Goal: Task Accomplishment & Management: Manage account settings

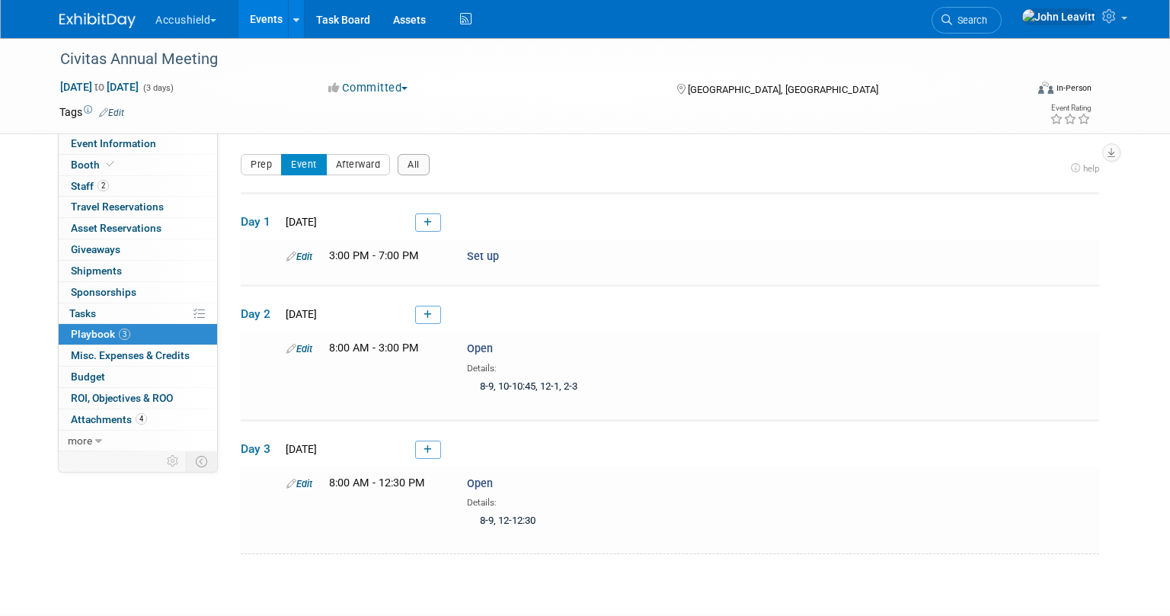
click at [120, 9] on link at bounding box center [106, 13] width 94 height 12
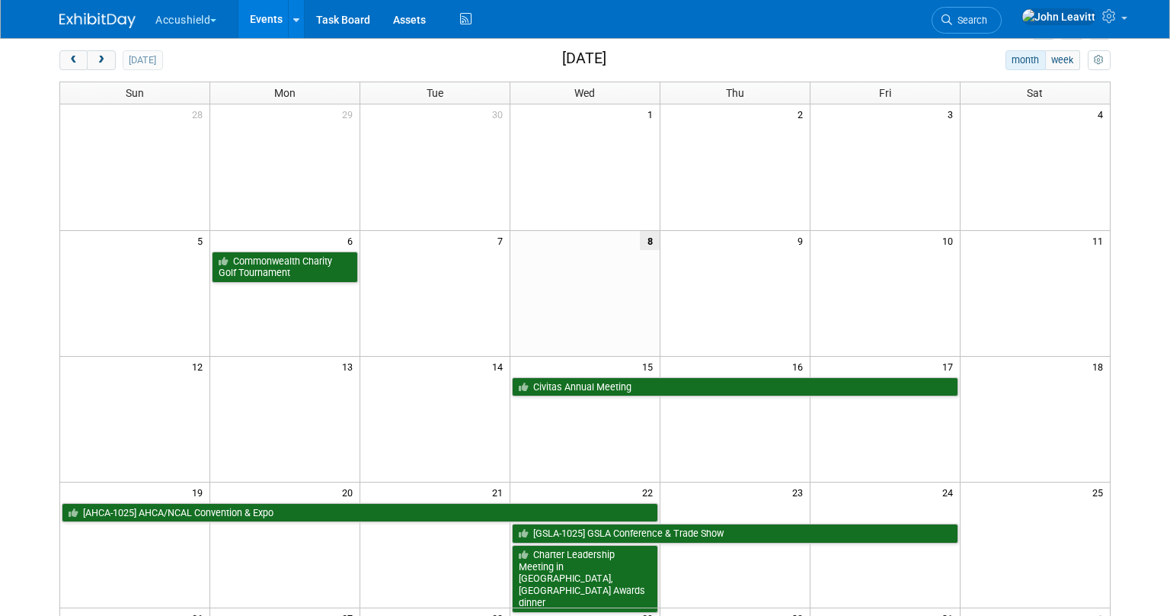
scroll to position [71, 0]
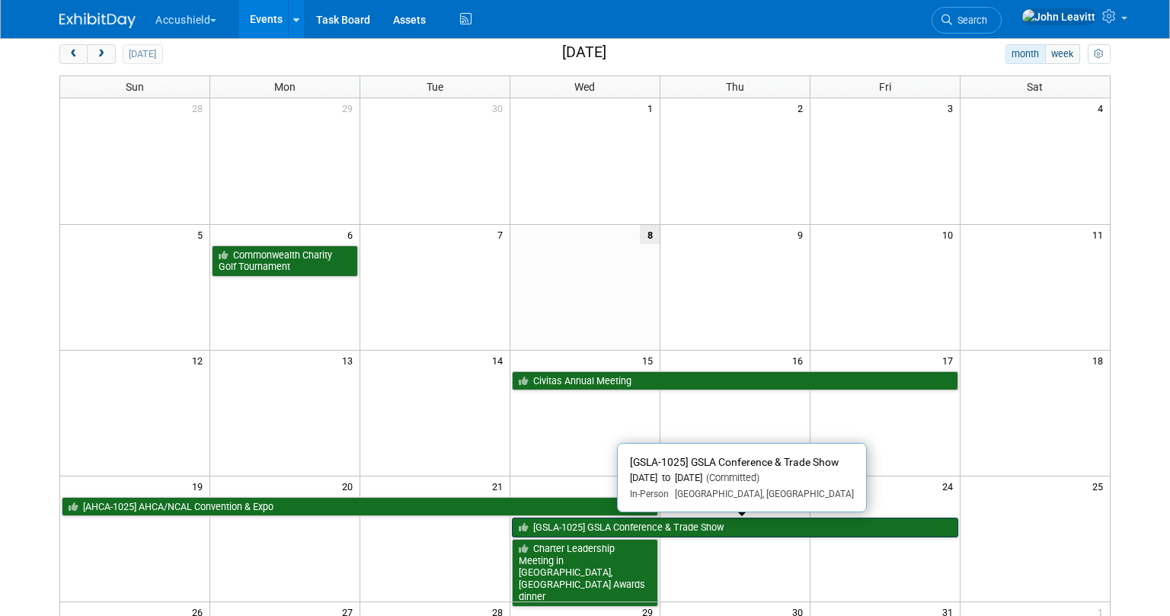
click at [711, 526] on link "[GSLA-1025] GSLA Conference & Trade Show" at bounding box center [735, 527] width 446 height 20
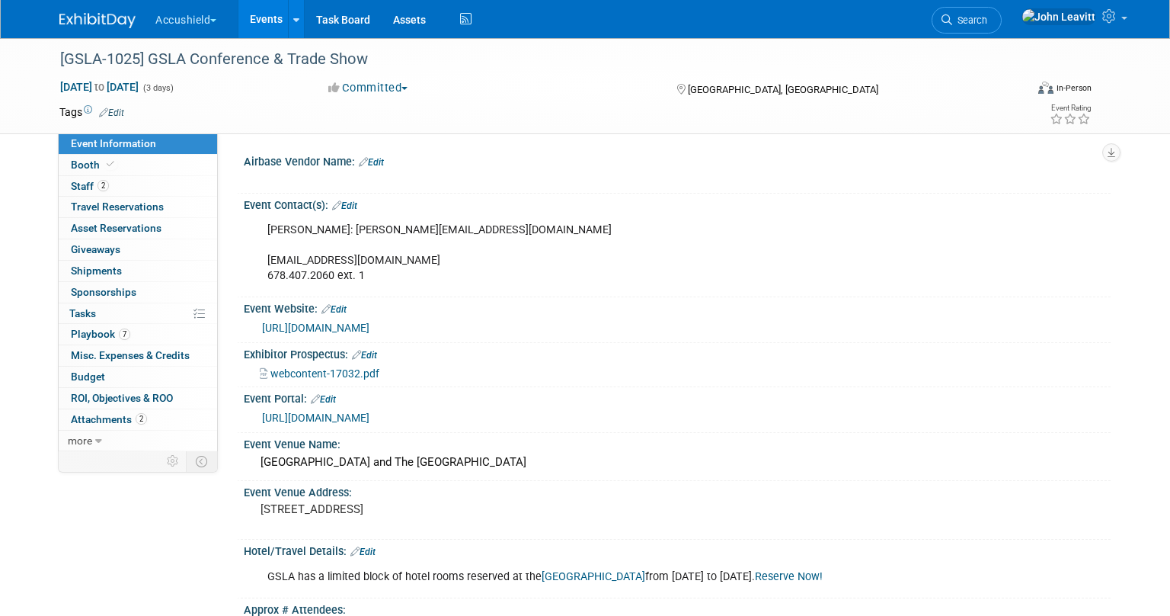
select select "Yes"
click at [150, 148] on span "Event Information" at bounding box center [113, 143] width 85 height 12
select select "Yes"
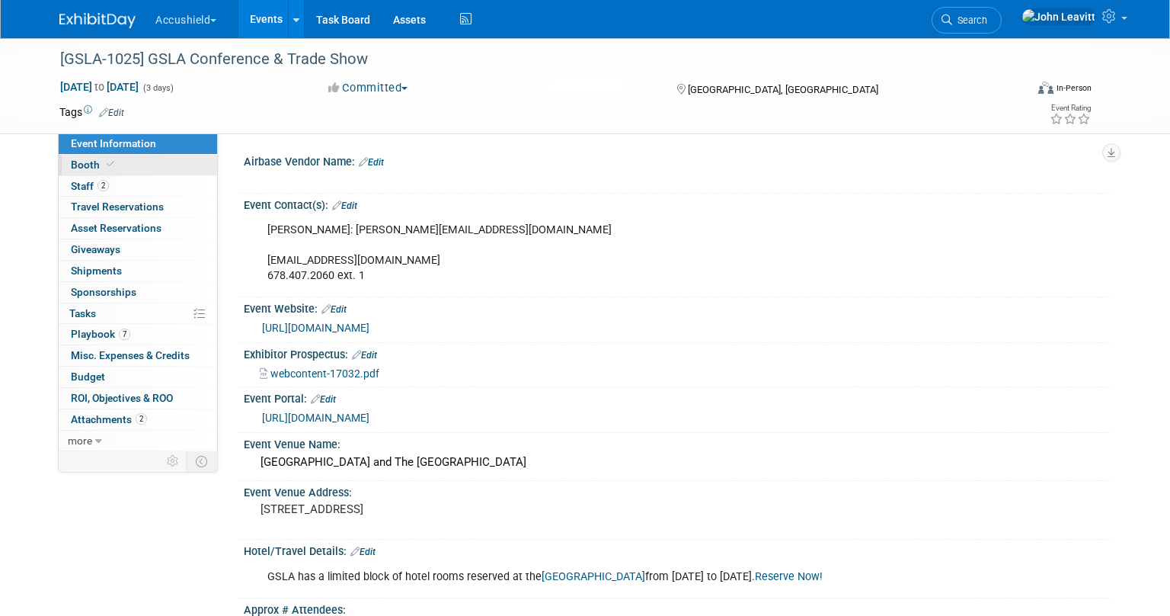
click at [150, 171] on link "Booth" at bounding box center [138, 165] width 158 height 21
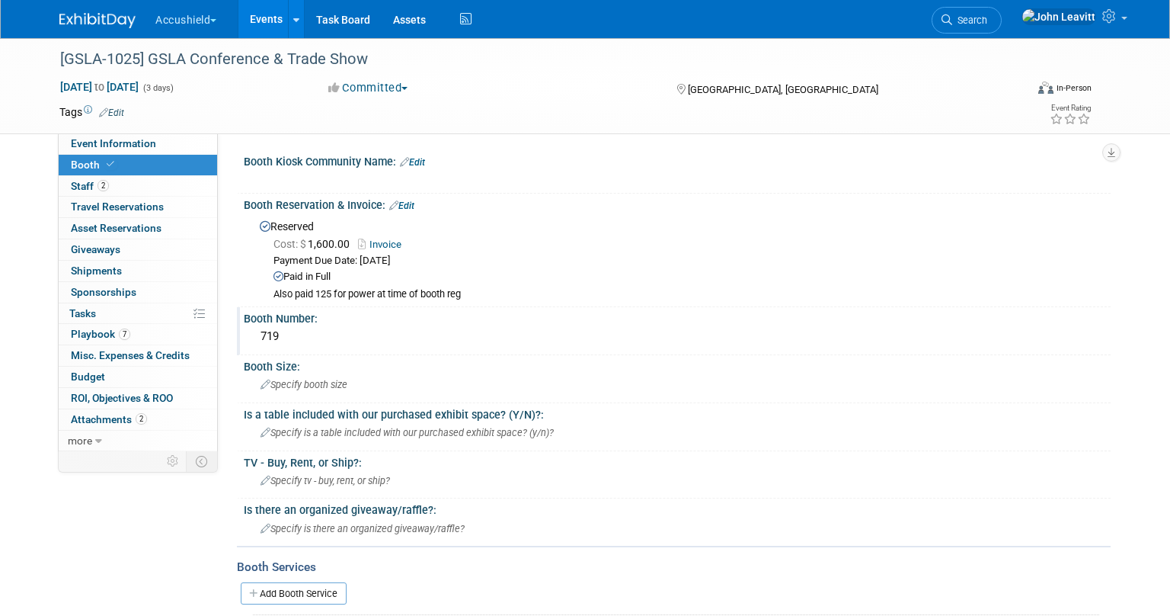
drag, startPoint x: 262, startPoint y: 339, endPoint x: 323, endPoint y: 339, distance: 60.9
click at [323, 339] on div "719" at bounding box center [677, 337] width 844 height 24
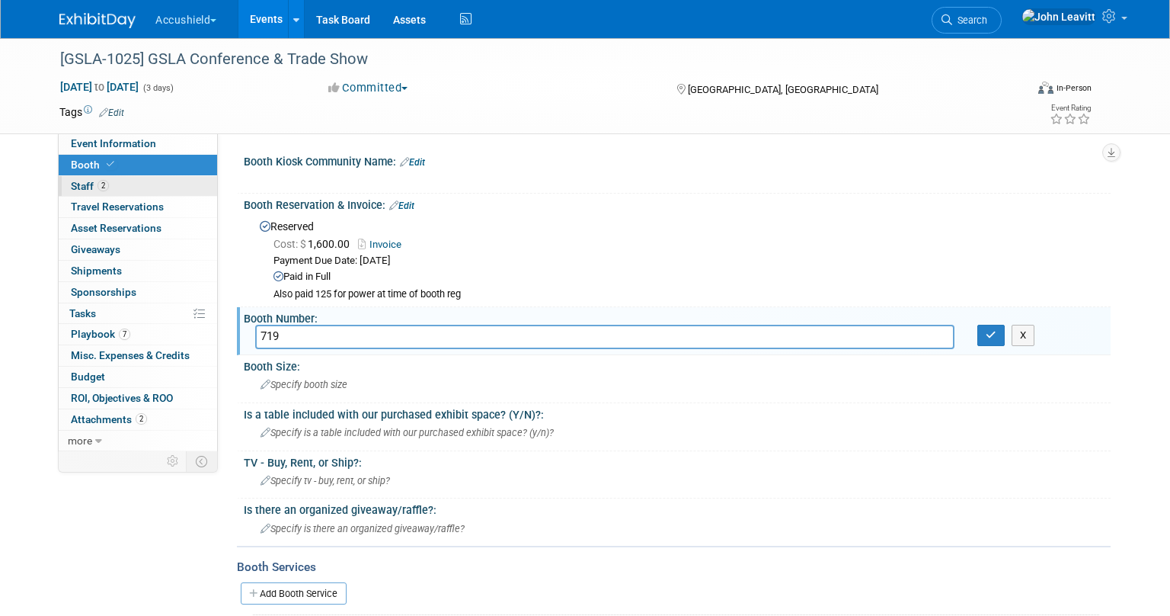
click at [127, 187] on link "2 Staff 2" at bounding box center [138, 186] width 158 height 21
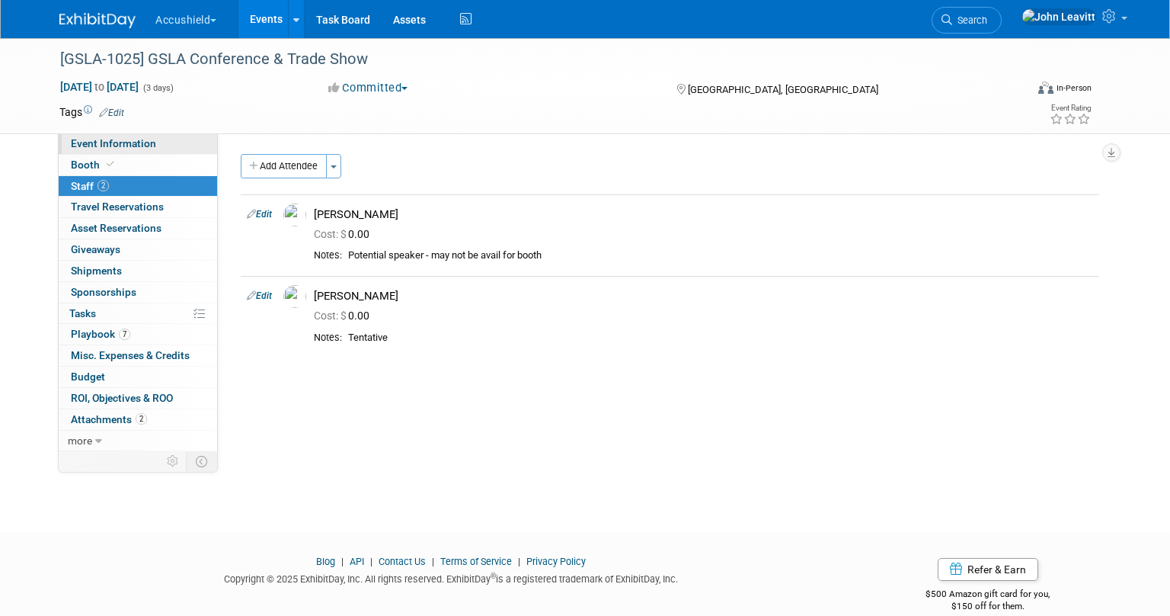
click at [121, 150] on link "Event Information" at bounding box center [138, 143] width 158 height 21
select select "Yes"
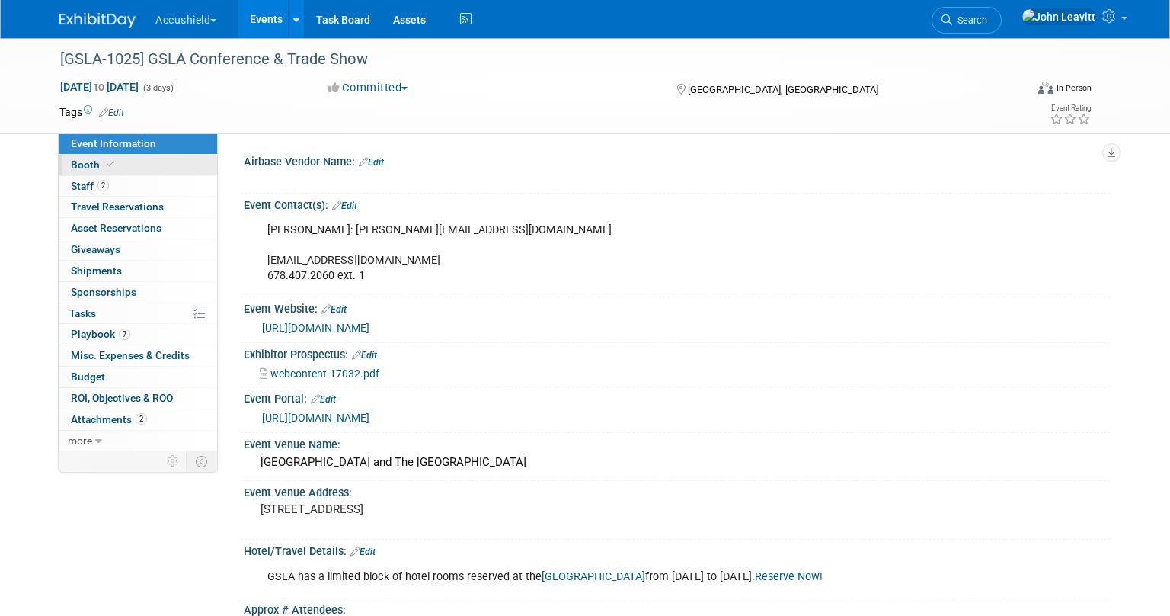
click at [125, 158] on link "Booth" at bounding box center [138, 165] width 158 height 21
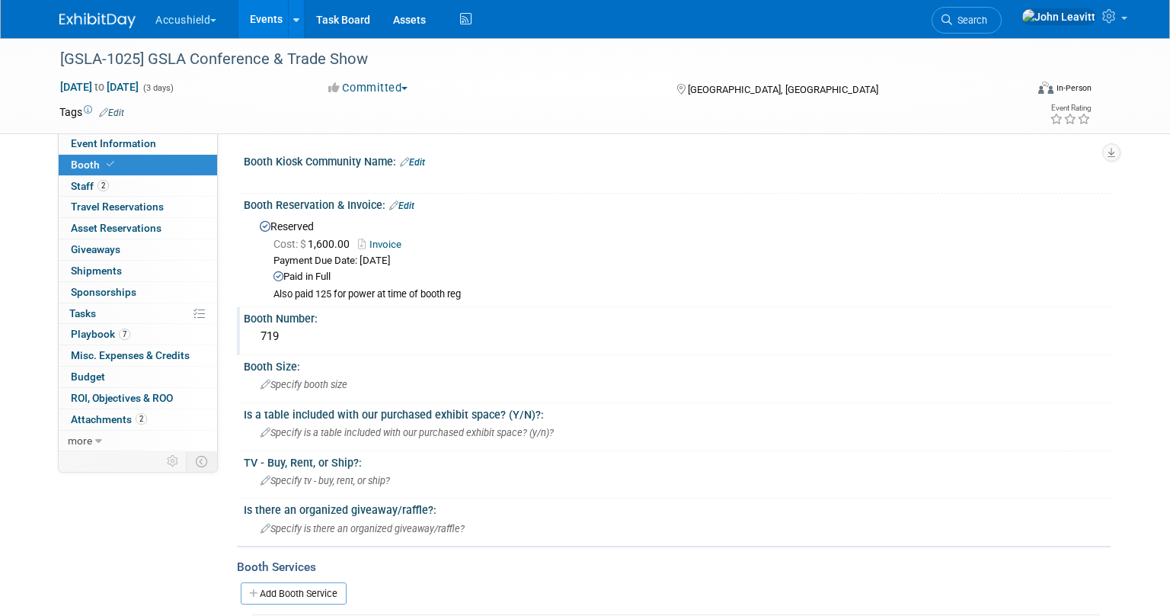
click at [266, 339] on div "719" at bounding box center [677, 337] width 844 height 24
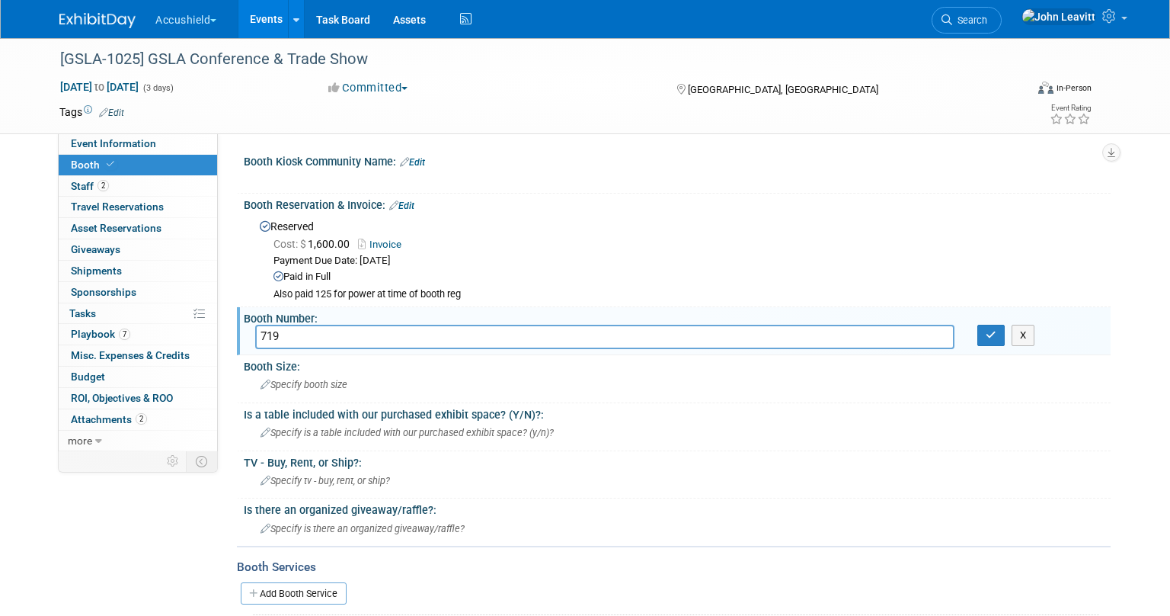
click at [266, 339] on input "719" at bounding box center [604, 337] width 699 height 24
click at [294, 339] on input "719" at bounding box center [604, 337] width 699 height 24
type input "604"
click at [997, 341] on button "button" at bounding box center [990, 335] width 27 height 21
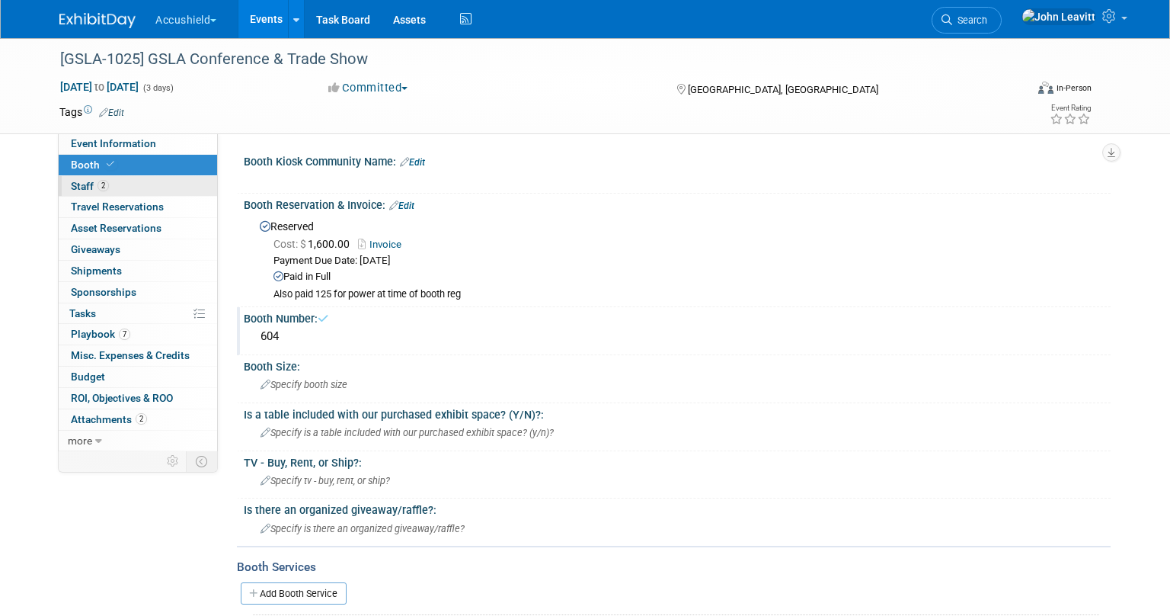
click at [98, 182] on span "2" at bounding box center [103, 185] width 11 height 11
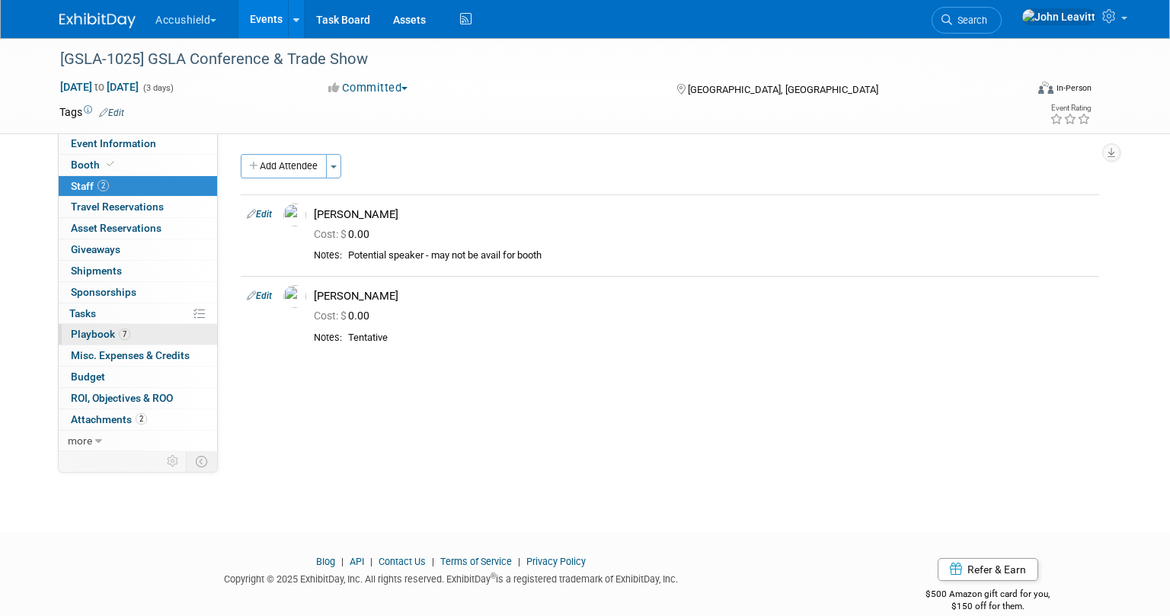
click at [144, 328] on link "7 Playbook 7" at bounding box center [138, 334] width 158 height 21
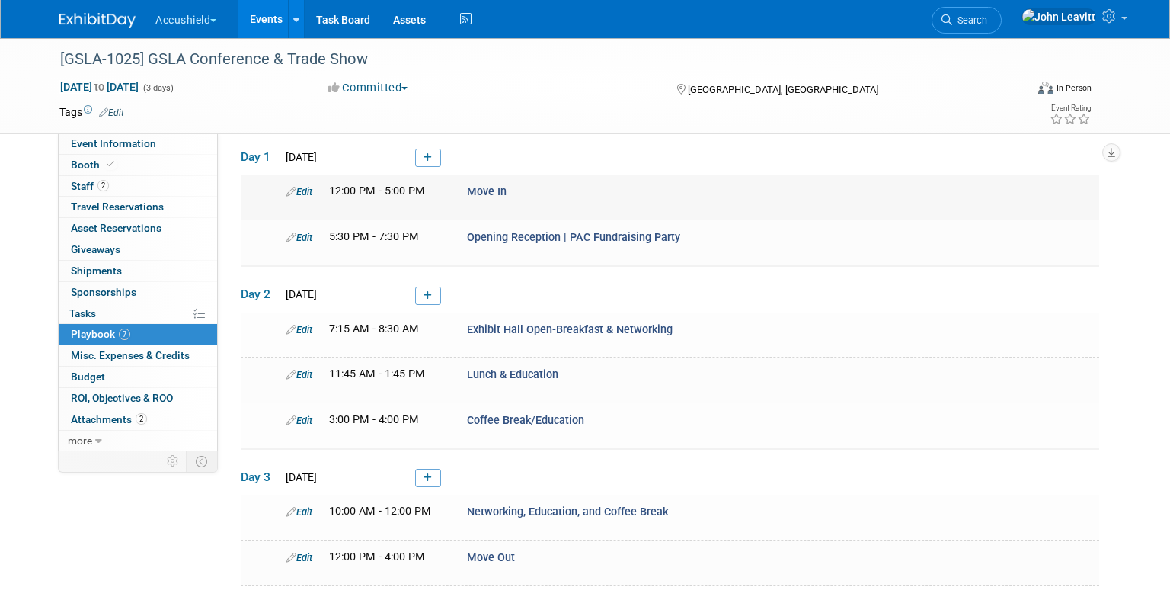
scroll to position [66, 0]
click at [168, 144] on link "Event Information" at bounding box center [138, 143] width 158 height 21
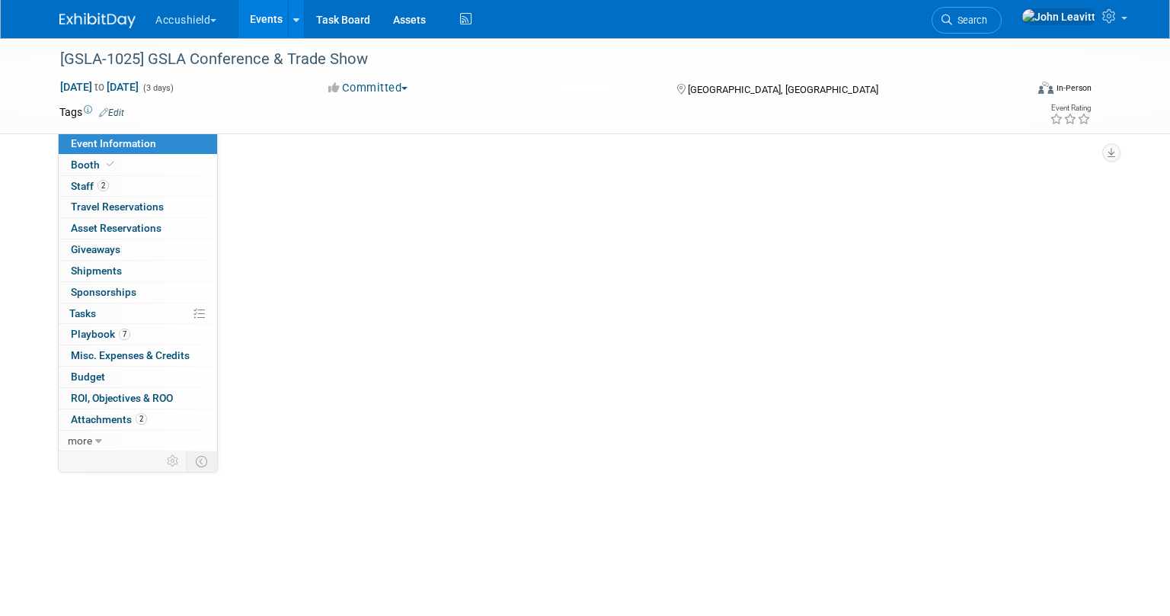
scroll to position [0, 0]
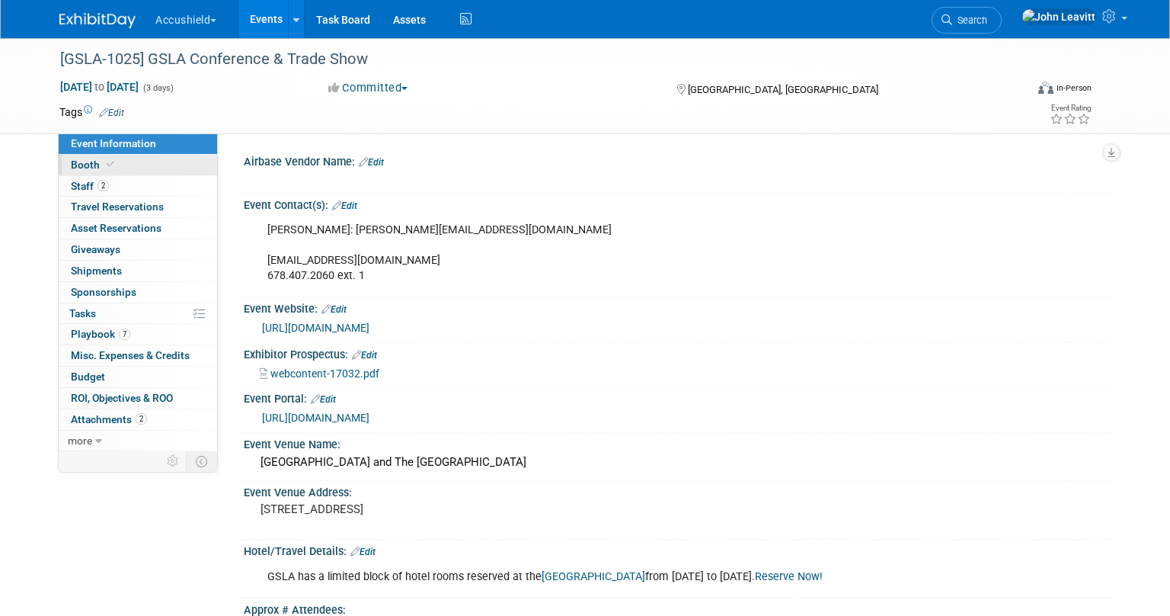
click at [149, 162] on link "Booth" at bounding box center [138, 165] width 158 height 21
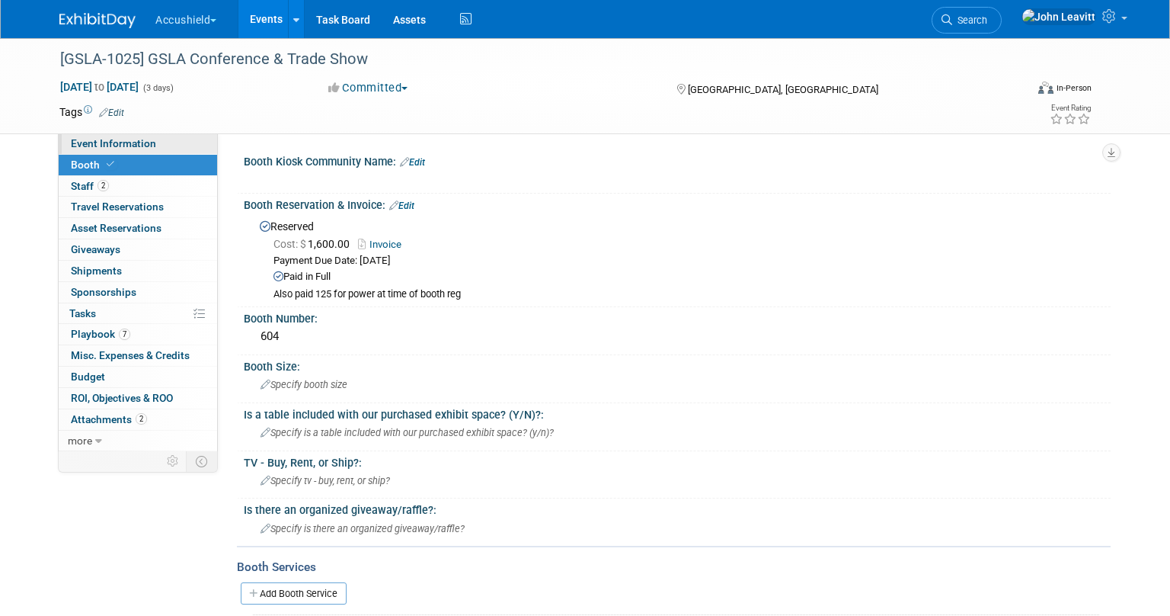
click at [117, 140] on span "Event Information" at bounding box center [113, 143] width 85 height 12
select select "Yes"
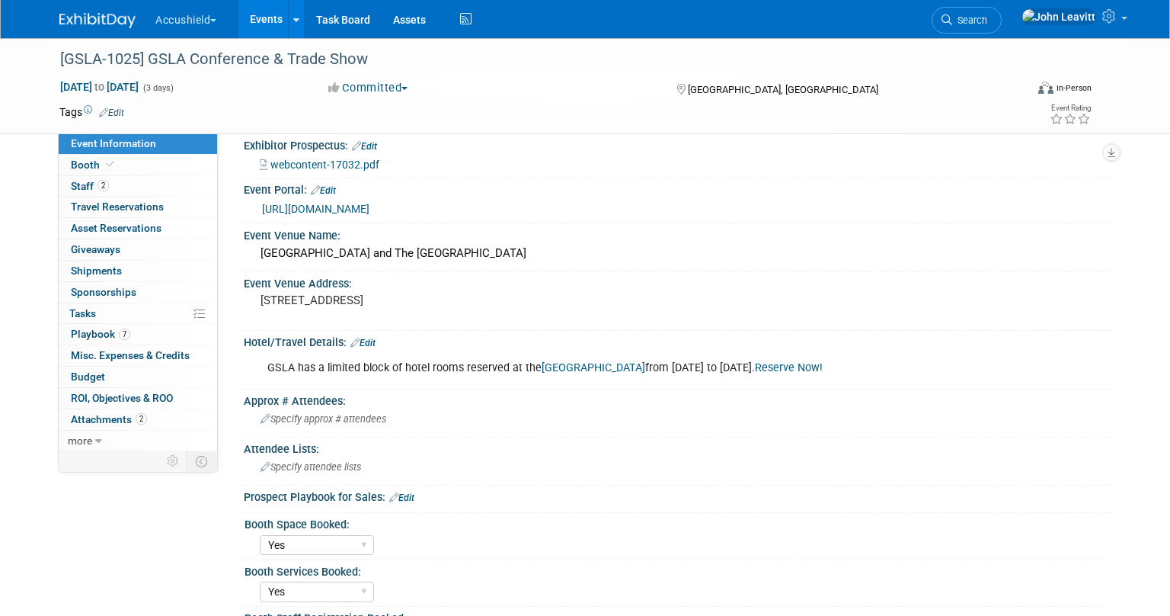
scroll to position [206, 0]
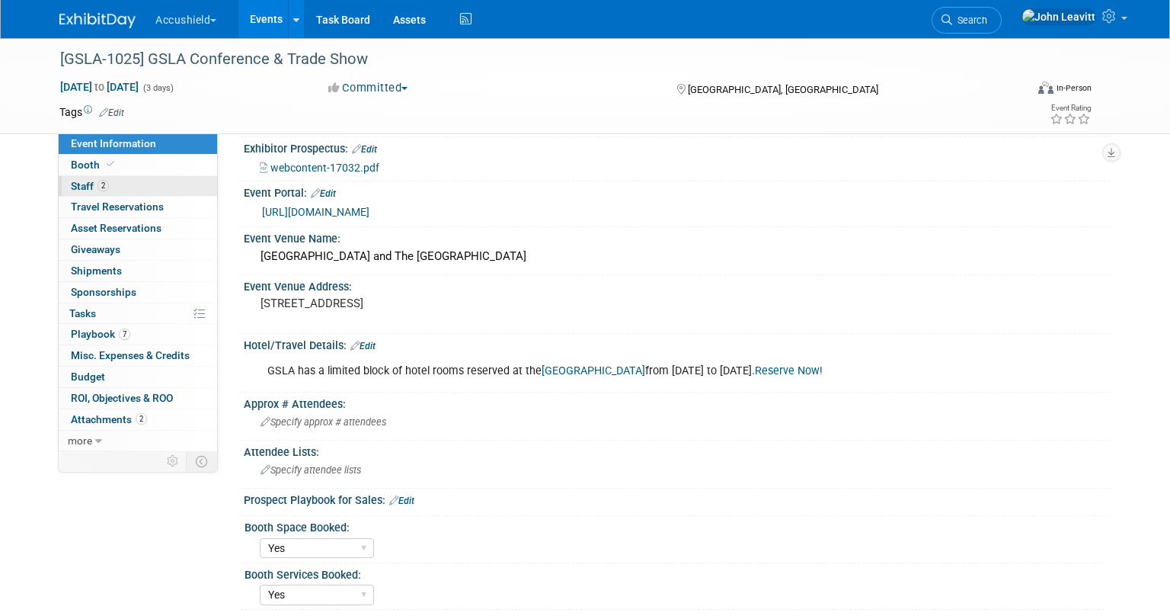
click at [155, 187] on link "2 Staff 2" at bounding box center [138, 186] width 158 height 21
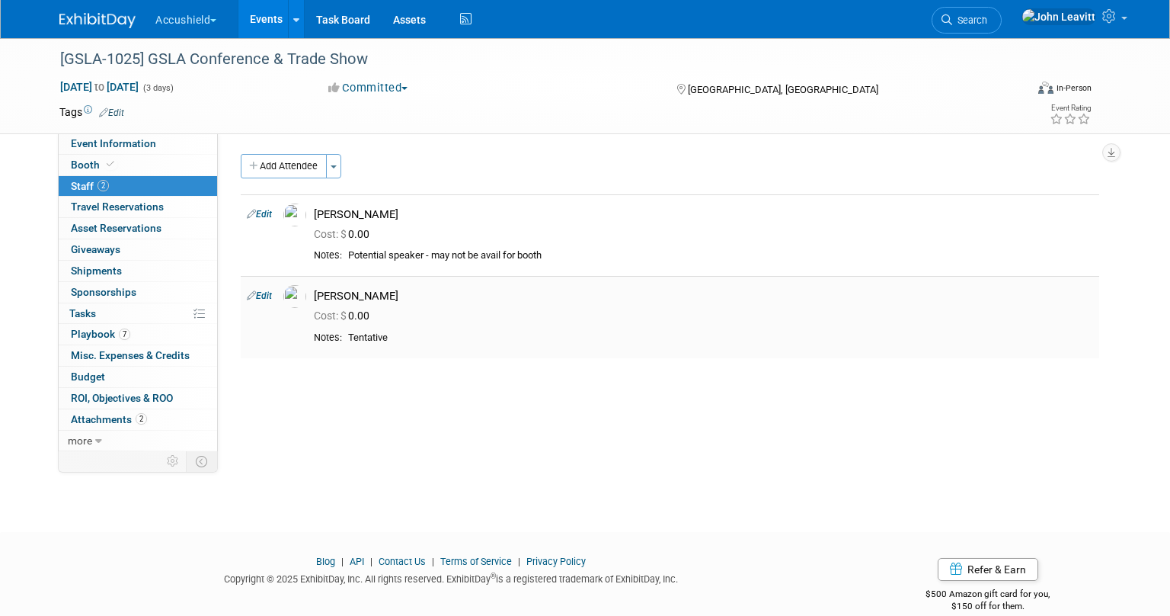
click at [269, 296] on link "Edit" at bounding box center [259, 295] width 25 height 11
select select "3308199e-b8e3-4f37-b505-7cc46c5c7c24"
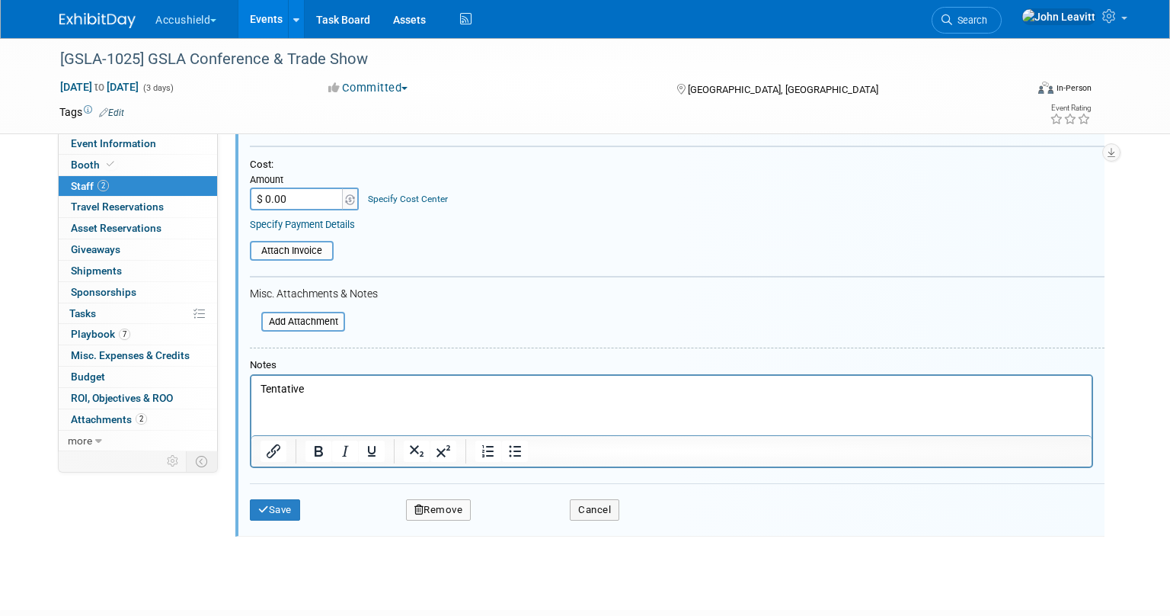
scroll to position [427, 0]
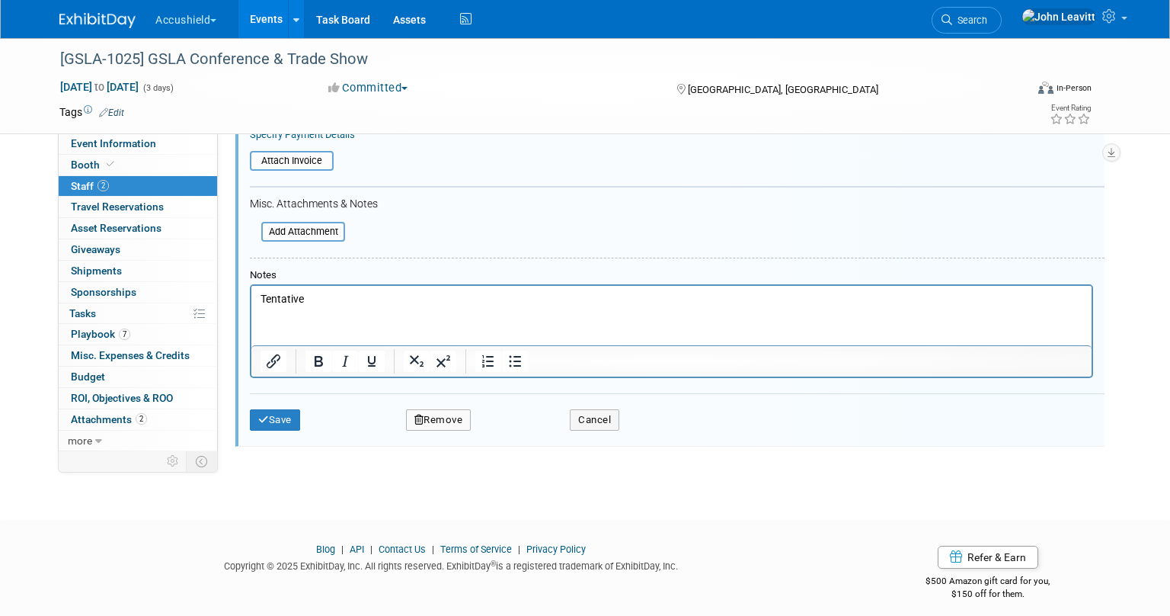
click at [284, 300] on p "Tentative" at bounding box center [672, 298] width 823 height 15
click at [283, 422] on button "Save" at bounding box center [275, 419] width 50 height 21
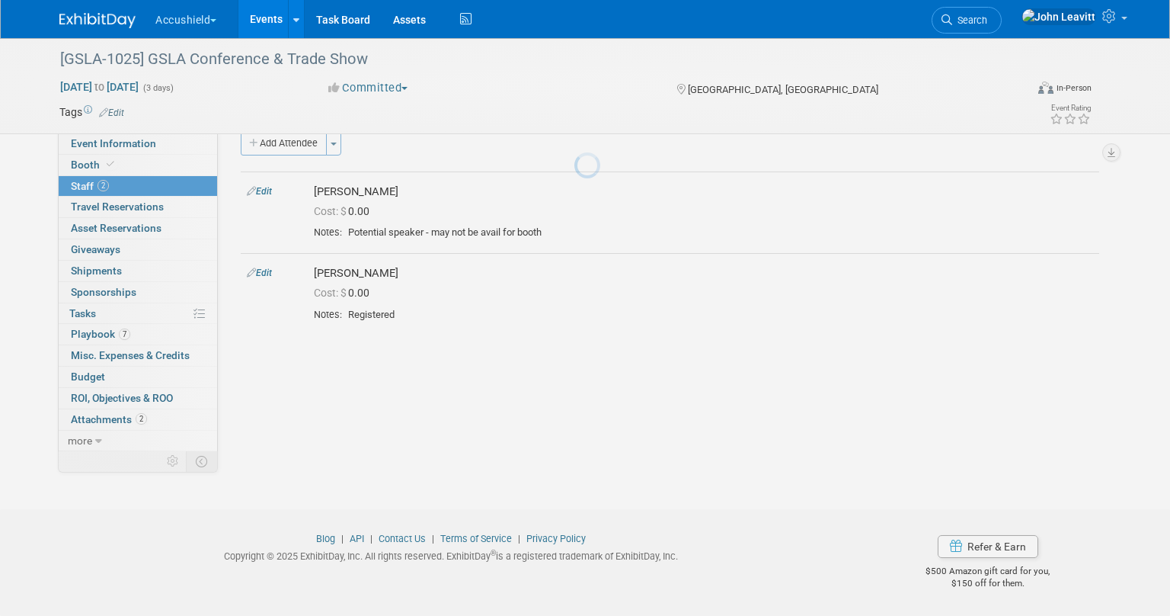
scroll to position [23, 0]
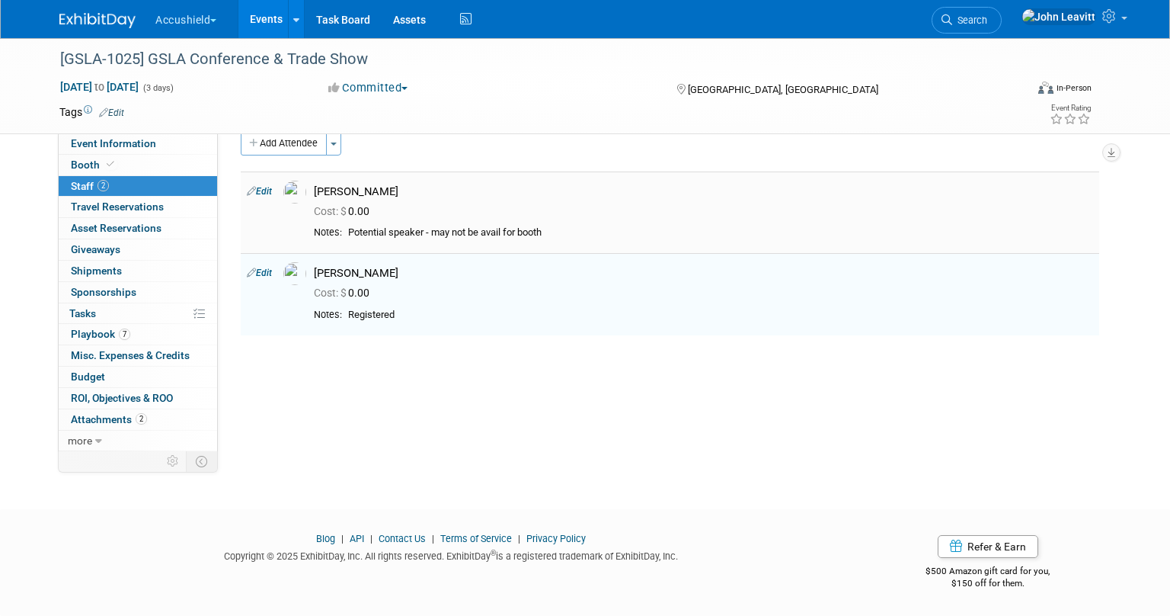
click at [268, 191] on link "Edit" at bounding box center [259, 191] width 25 height 11
select select "6a94bd23-b64f-4738-9abb-03b61868d351"
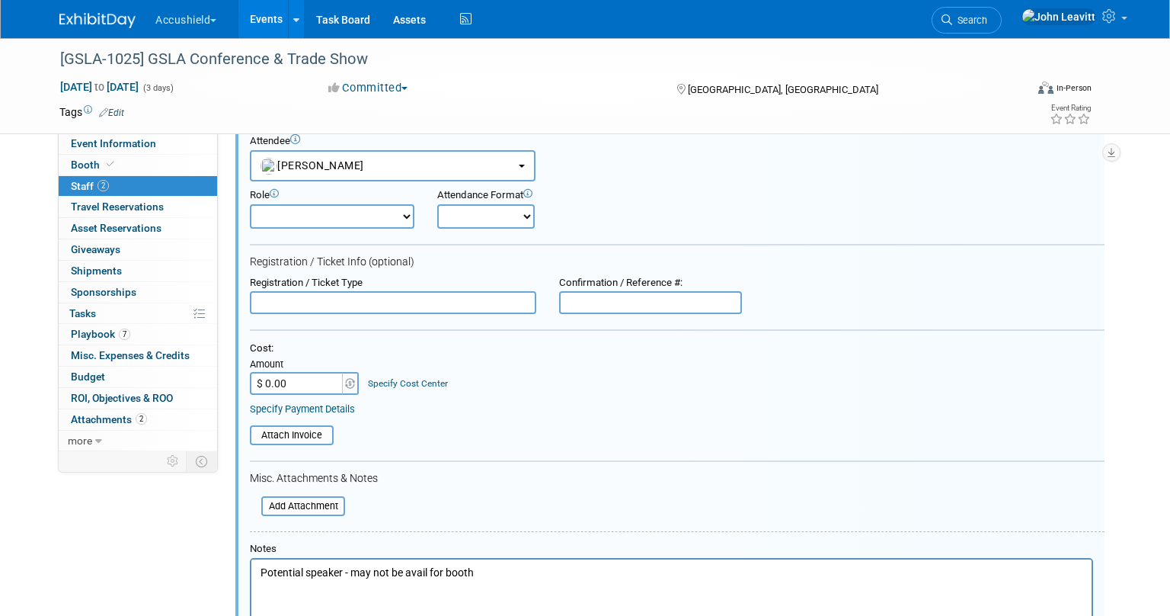
scroll to position [437, 0]
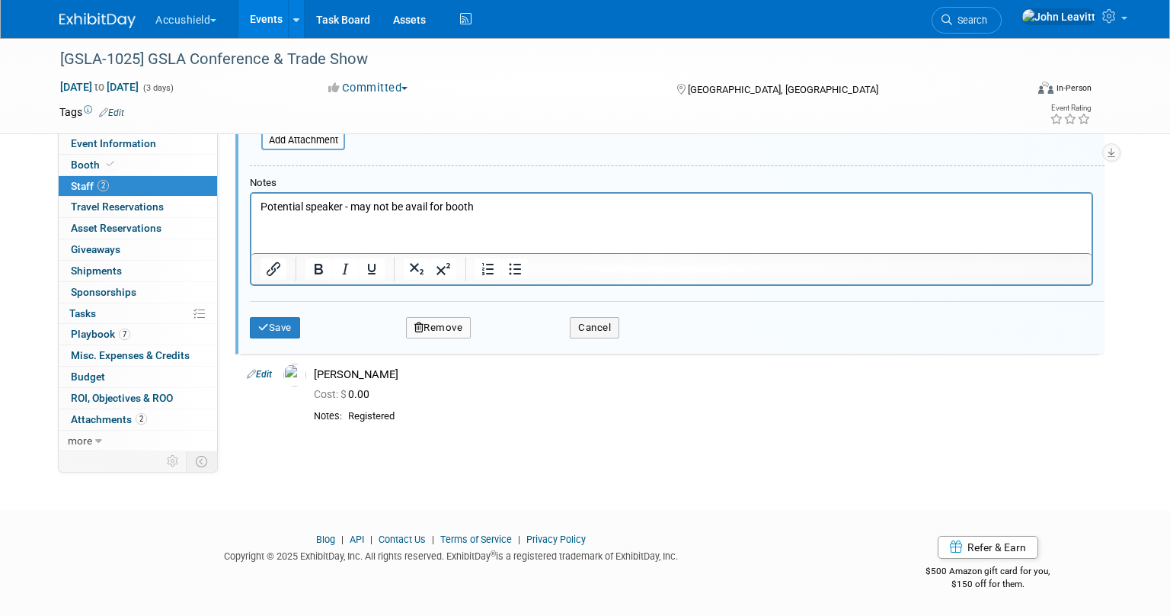
click at [272, 208] on p "Potential speaker - may not be avail for booth" at bounding box center [672, 207] width 823 height 15
click at [274, 328] on button "Save" at bounding box center [275, 327] width 50 height 21
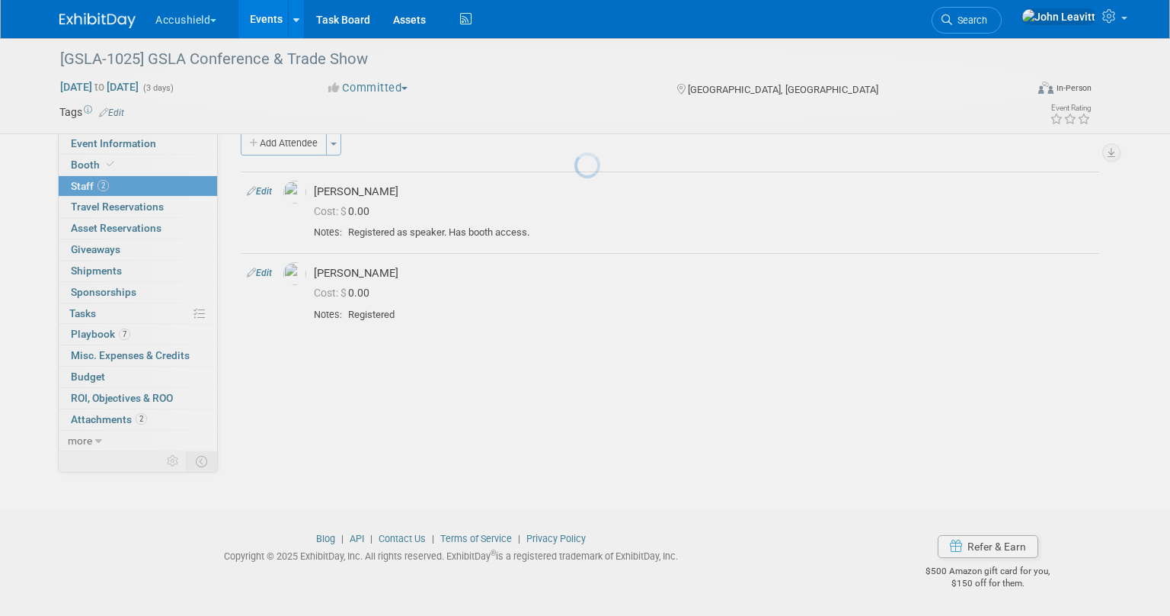
scroll to position [23, 0]
